Goal: Find specific page/section: Find specific page/section

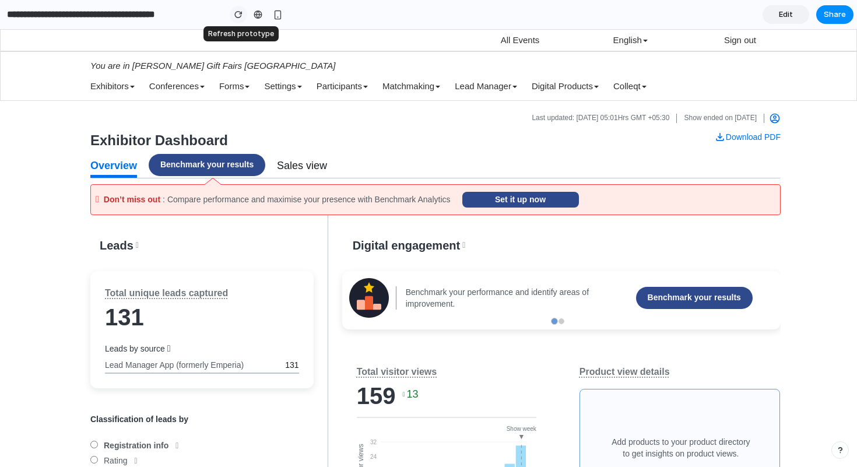
click at [239, 13] on div "button" at bounding box center [238, 14] width 8 height 8
click at [240, 10] on button "button" at bounding box center [238, 14] width 17 height 17
click at [239, 15] on div "button" at bounding box center [238, 14] width 8 height 8
click at [241, 13] on div "button" at bounding box center [238, 14] width 8 height 8
click at [236, 13] on div "button" at bounding box center [238, 14] width 8 height 8
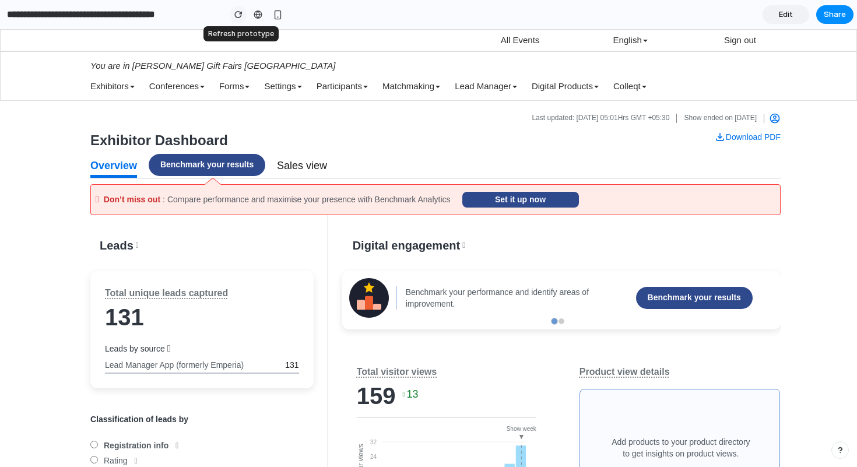
click at [240, 13] on div "button" at bounding box center [238, 14] width 8 height 8
